Goal: Task Accomplishment & Management: Manage account settings

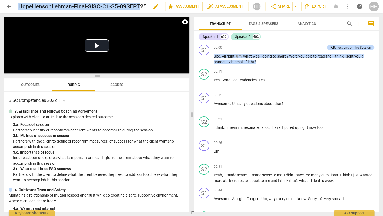
click at [108, 6] on h2 "HopeHensonLehman-Final-SISC-C1-S5-09SEPT25" at bounding box center [82, 6] width 128 height 7
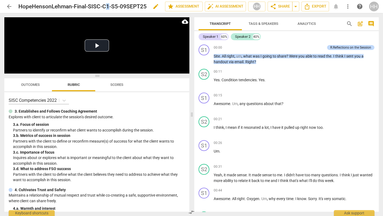
click at [108, 6] on h2 "HopeHensonLehman-Final-SISC-C1-S5-09SEPT25" at bounding box center [82, 6] width 128 height 7
click at [155, 7] on span "edit" at bounding box center [155, 6] width 6 height 6
click at [102, 6] on input "HopeHensonLehman-Final-SISC-C1-S5-09SEPT25" at bounding box center [79, 6] width 123 height 10
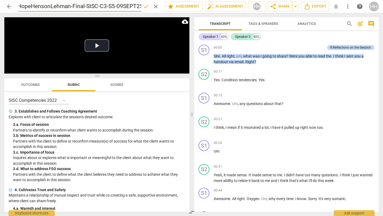
type input "HopeHensonLehman-Final-SISC-C3-S5-09SEPT25"
click at [144, 7] on span "done" at bounding box center [146, 6] width 6 height 6
drag, startPoint x: 99, startPoint y: 5, endPoint x: 143, endPoint y: 10, distance: 44.9
click at [136, 10] on h2 "HopeHensonLehman-Final-SISC-C3-S5-09SEPT25" at bounding box center [76, 6] width 117 height 7
click at [123, 7] on h2 "HopeHensonLehman-Final-SISC-C3-S5-09SEPT25" at bounding box center [76, 6] width 117 height 7
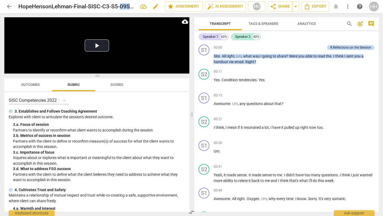
drag, startPoint x: 120, startPoint y: 6, endPoint x: 135, endPoint y: 6, distance: 15.4
click at [135, 6] on h2 "HopeHensonLehman-Final-SISC-C3-S5-09SEPT25" at bounding box center [76, 6] width 117 height 7
